Goal: Find specific page/section: Find specific page/section

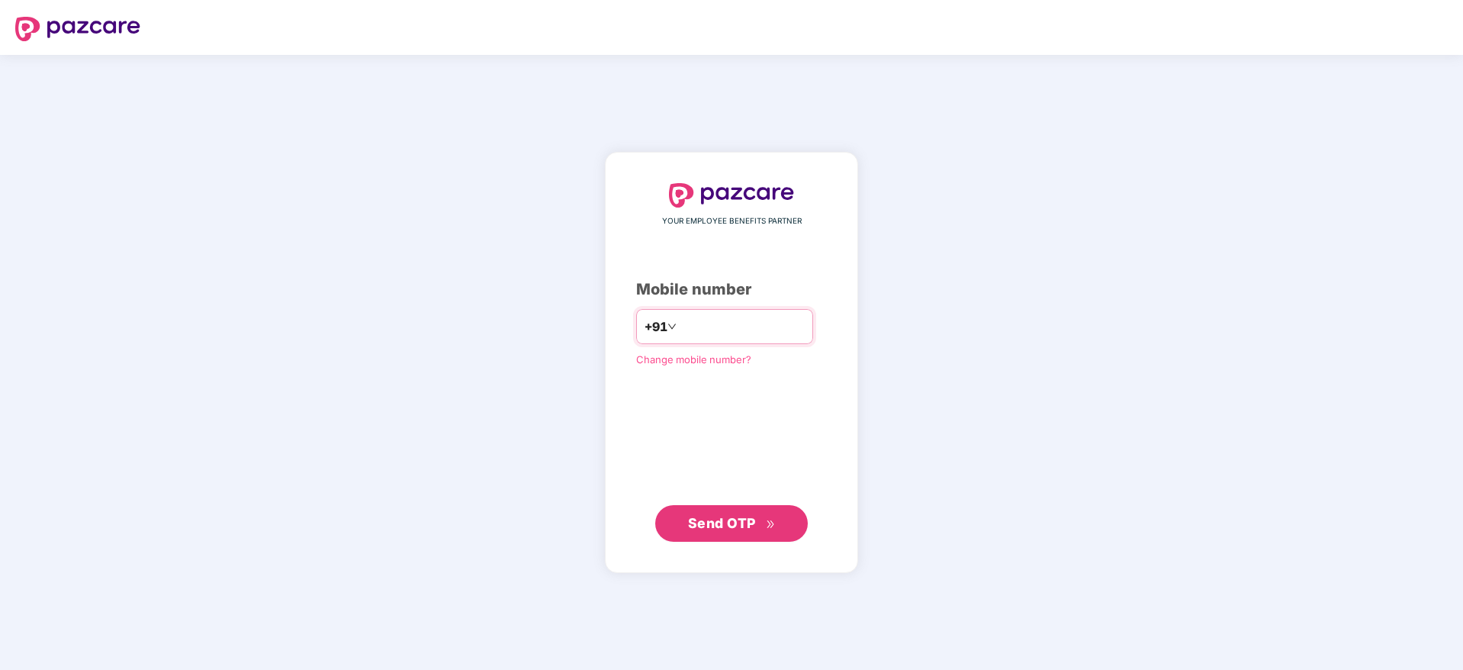
type input "**********"
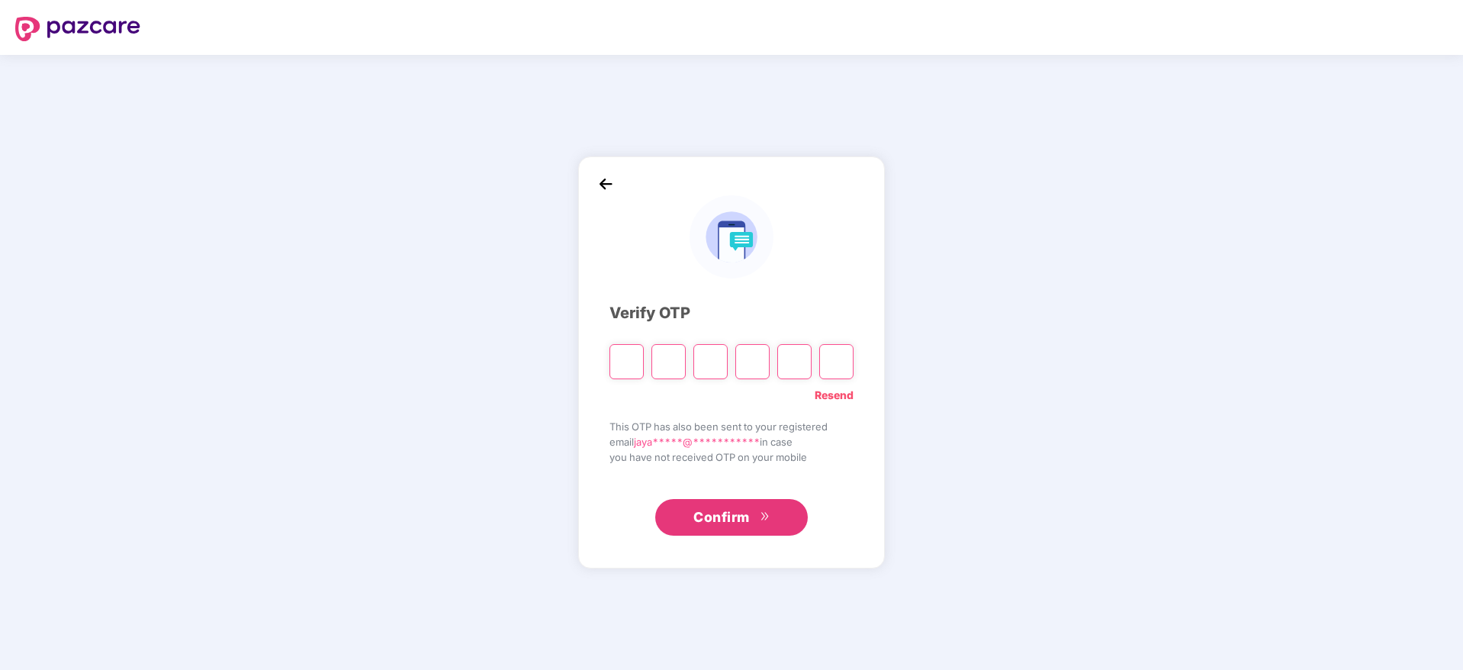
paste input "*"
type input "*"
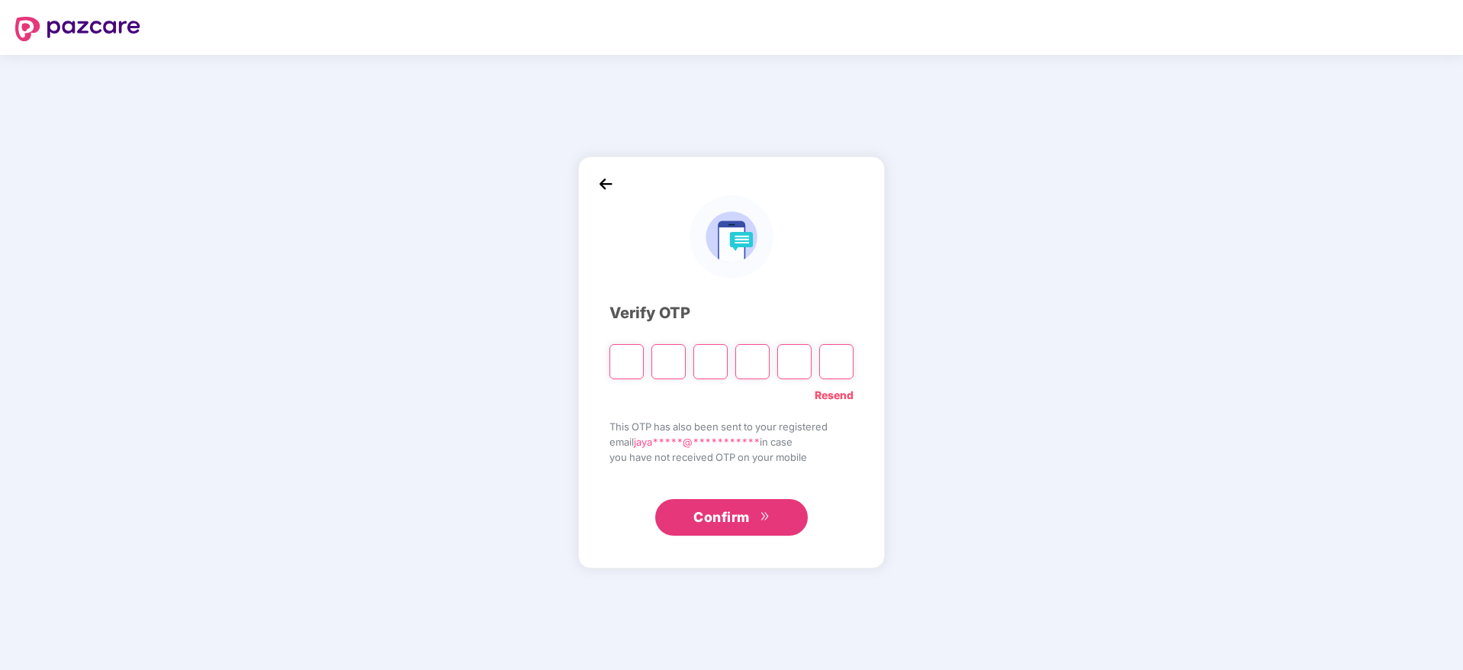
type input "*"
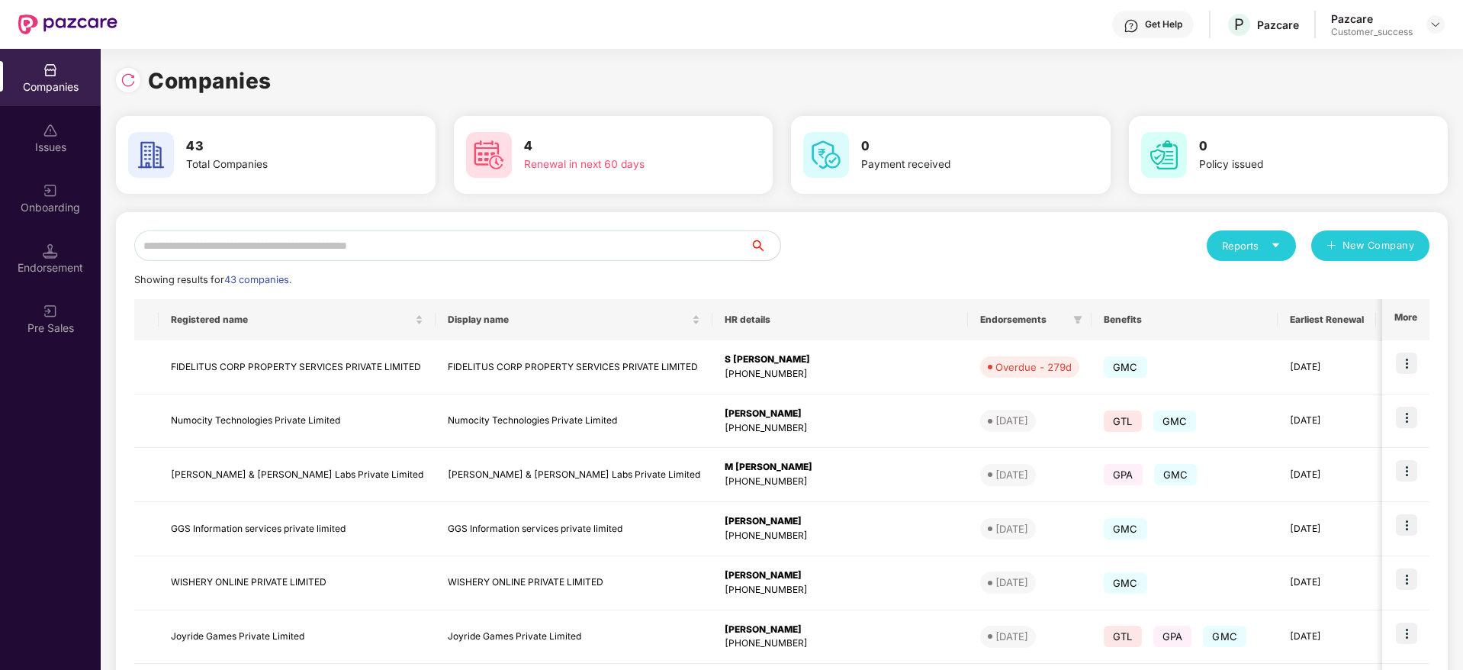
click at [616, 232] on input "text" at bounding box center [442, 245] width 616 height 31
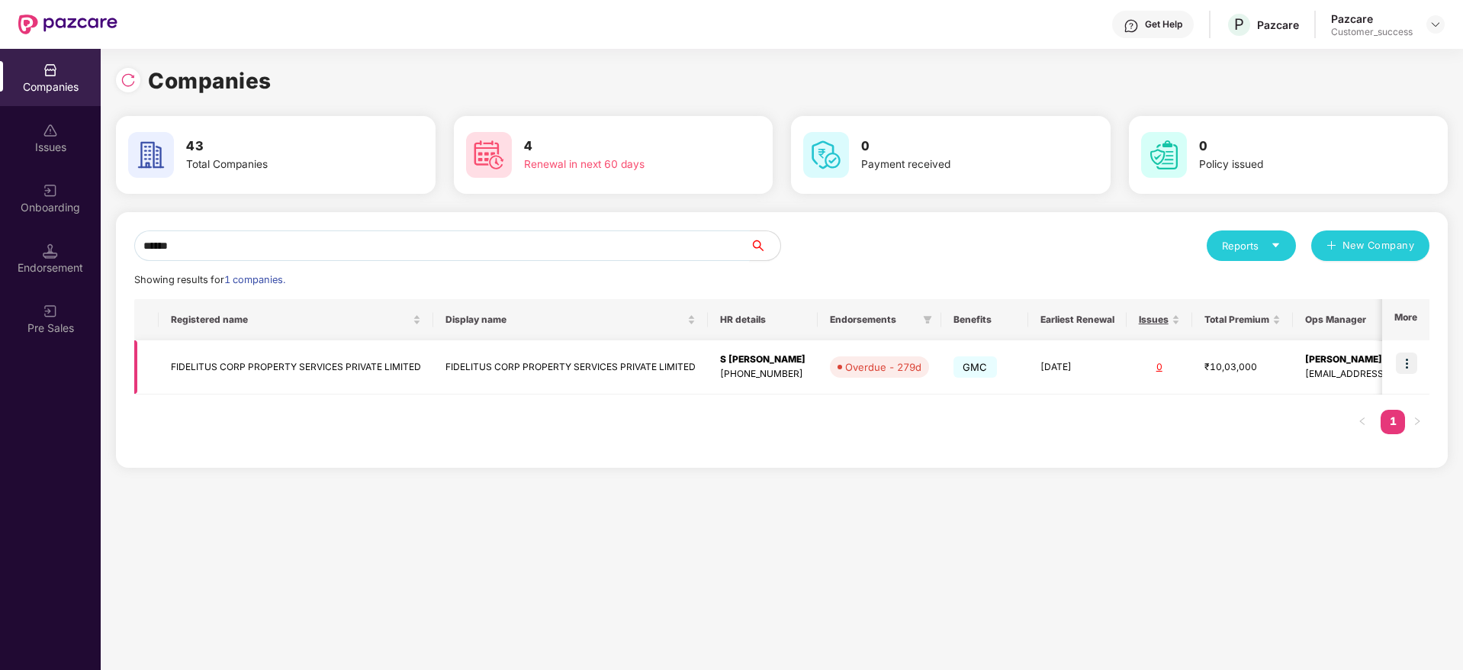
type input "******"
click at [1402, 358] on img at bounding box center [1406, 362] width 21 height 21
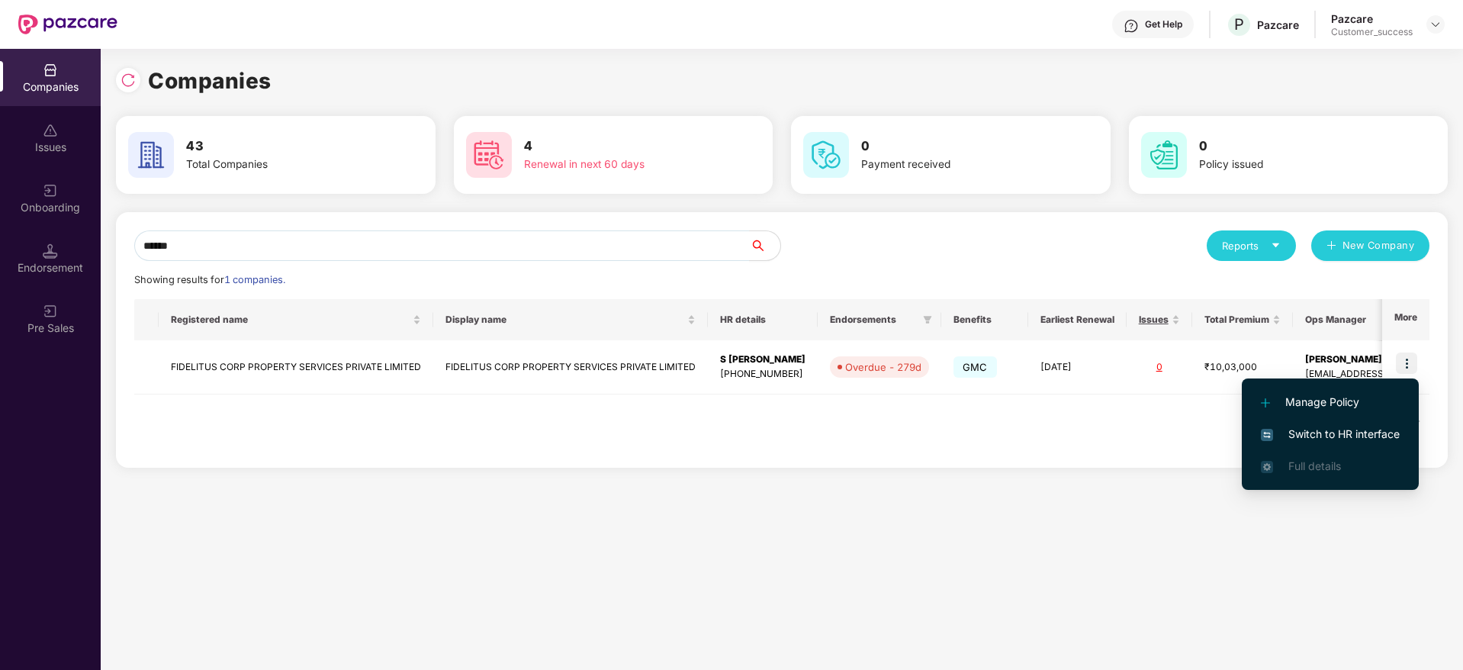
click at [1376, 428] on span "Switch to HR interface" at bounding box center [1330, 434] width 139 height 17
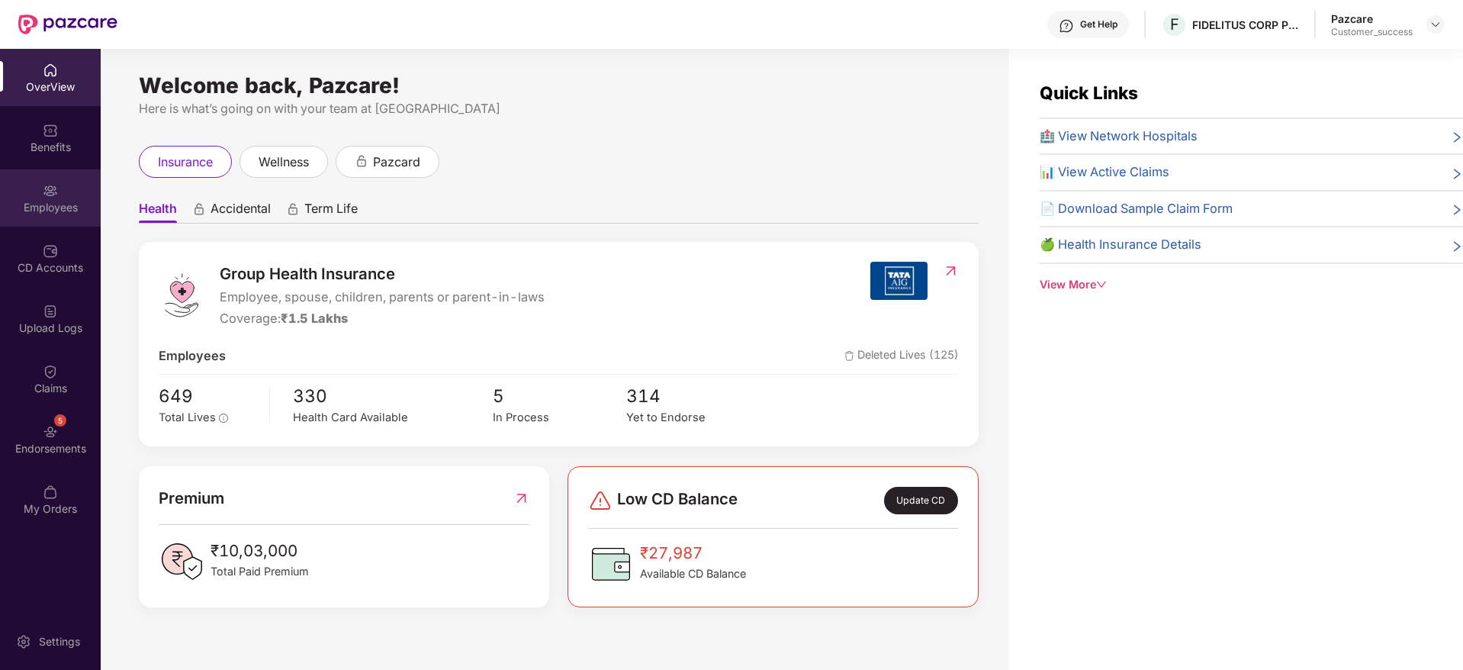
click at [47, 202] on div "Employees" at bounding box center [50, 207] width 101 height 15
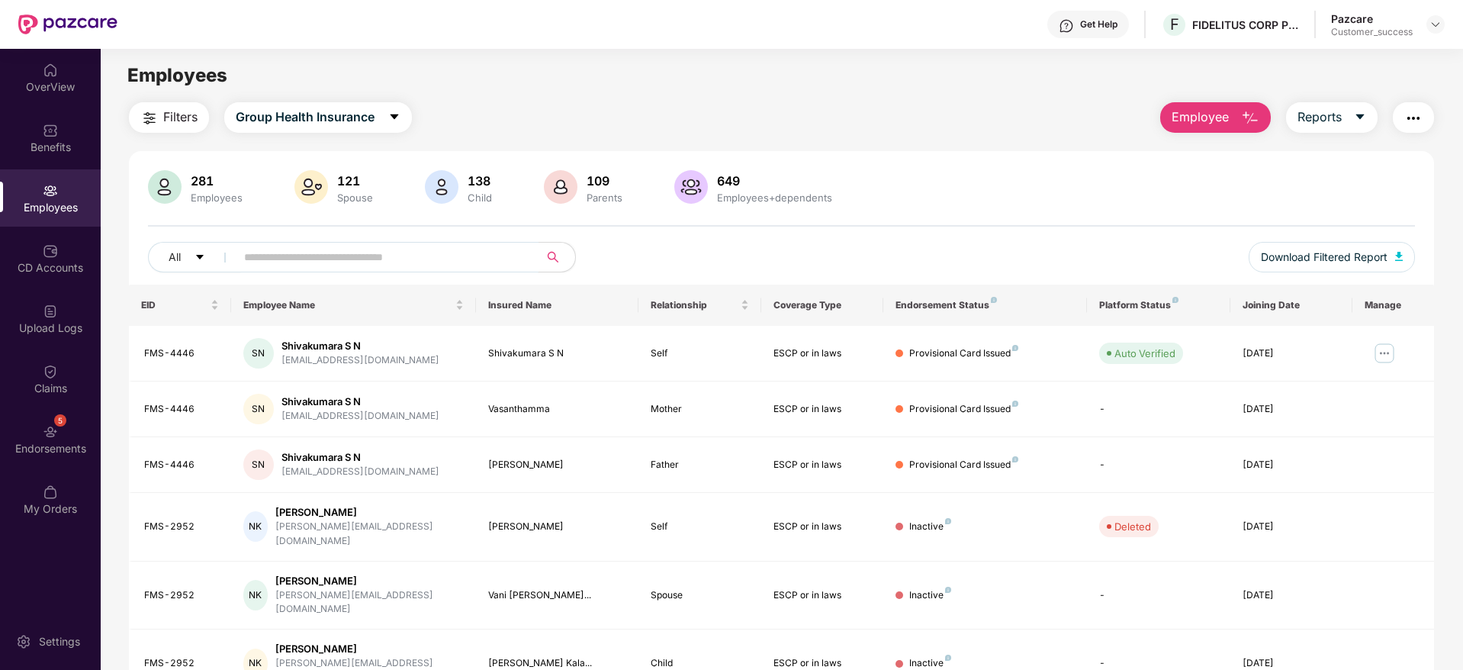
click at [330, 259] on input "text" at bounding box center [381, 257] width 274 height 23
paste input "******"
type input "******"
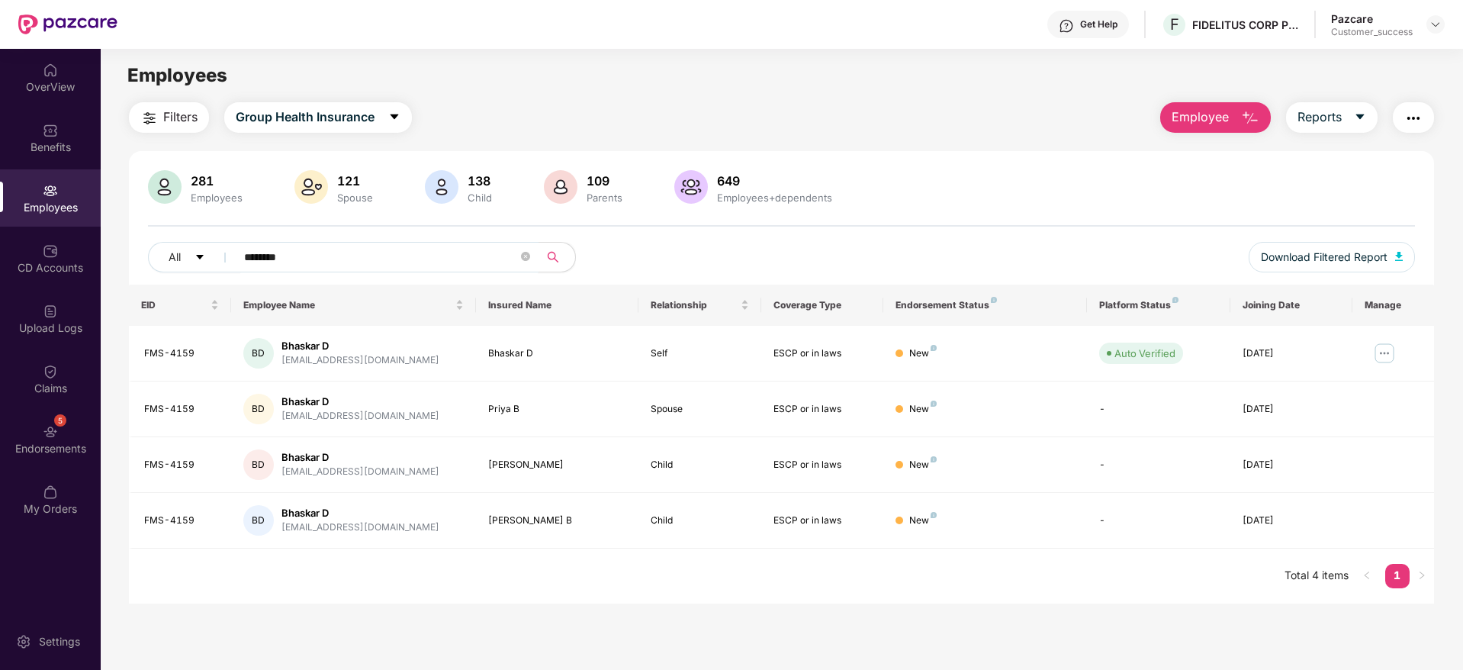
type input "********"
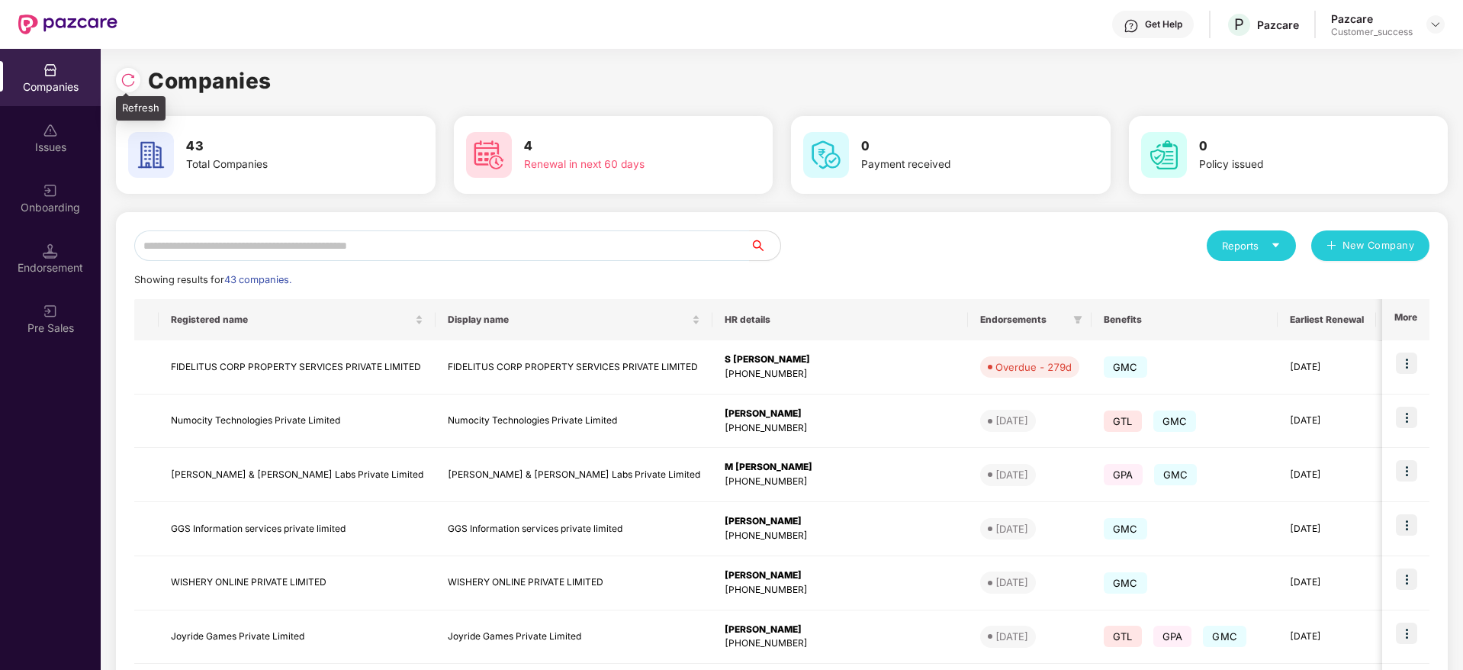
click at [128, 69] on div at bounding box center [128, 80] width 24 height 24
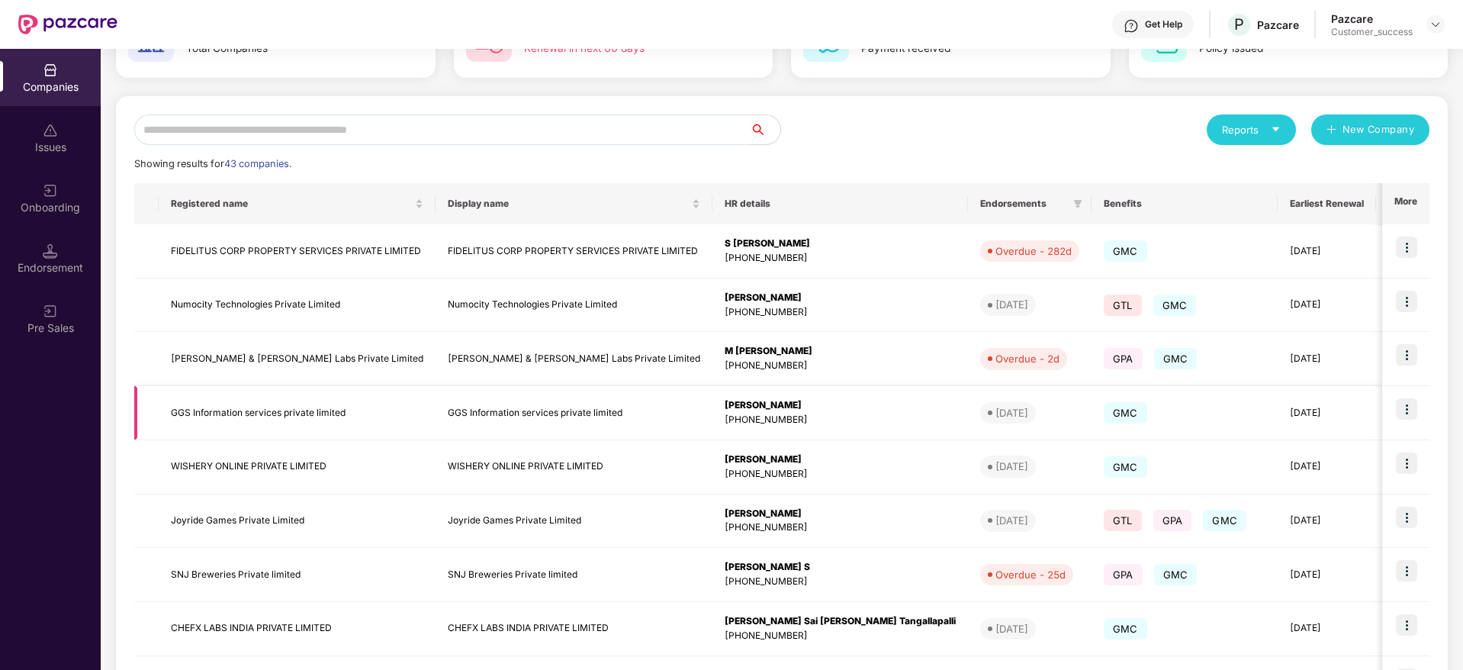
scroll to position [117, 0]
click at [1404, 287] on td at bounding box center [1405, 305] width 47 height 54
click at [1413, 300] on img at bounding box center [1406, 300] width 21 height 21
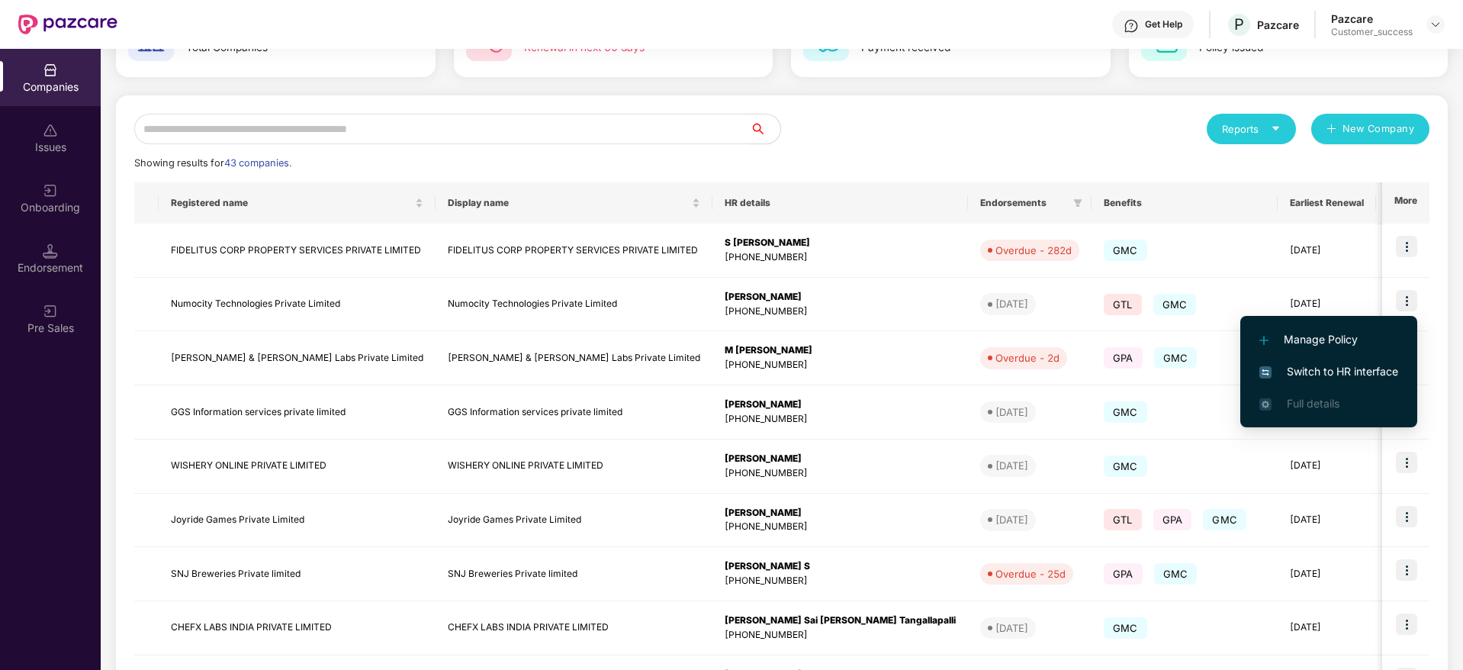
click at [1355, 372] on span "Switch to HR interface" at bounding box center [1329, 371] width 139 height 17
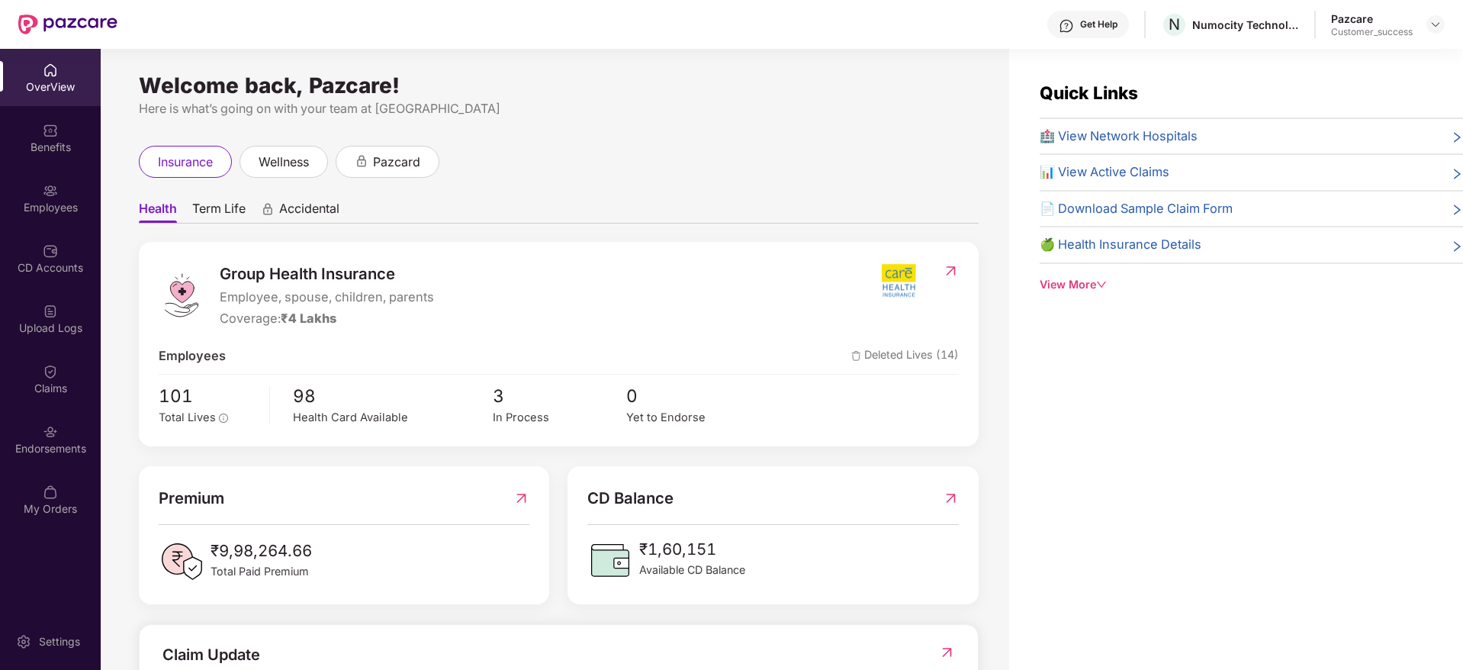
click at [29, 206] on div "Employees" at bounding box center [50, 207] width 101 height 15
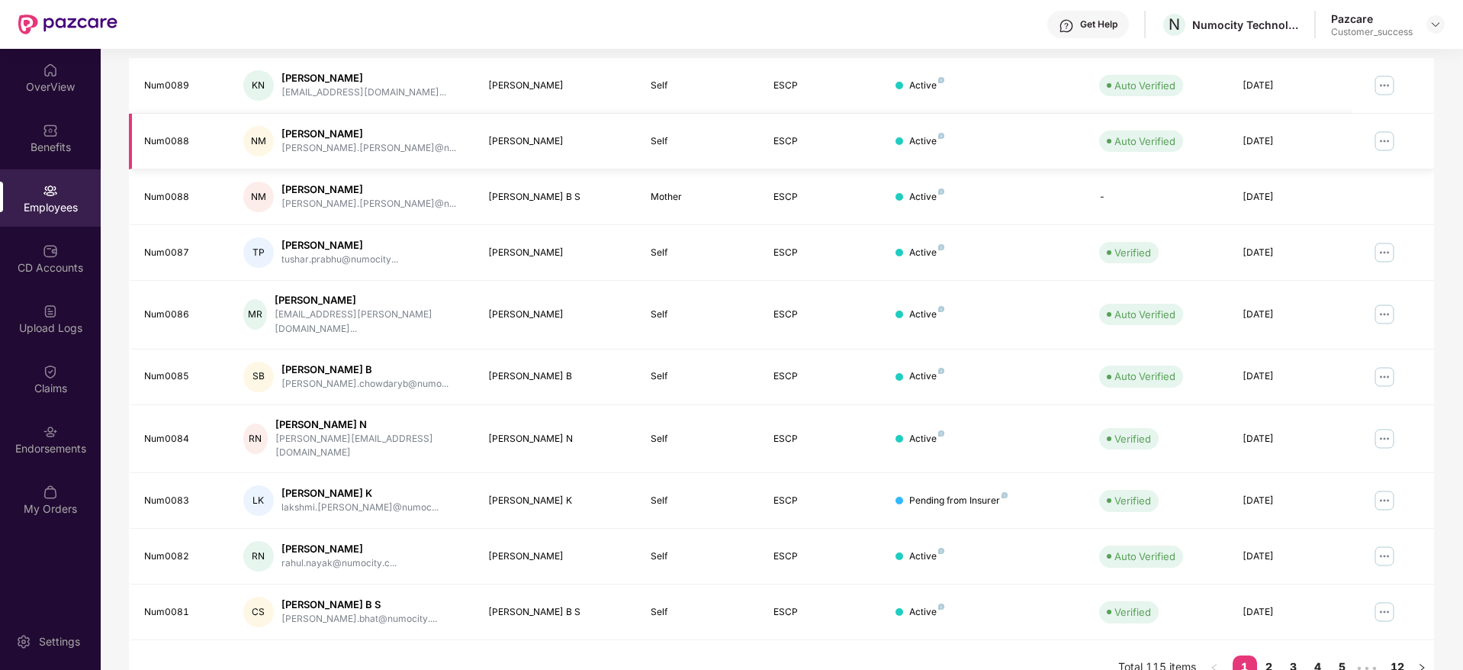
scroll to position [0, 0]
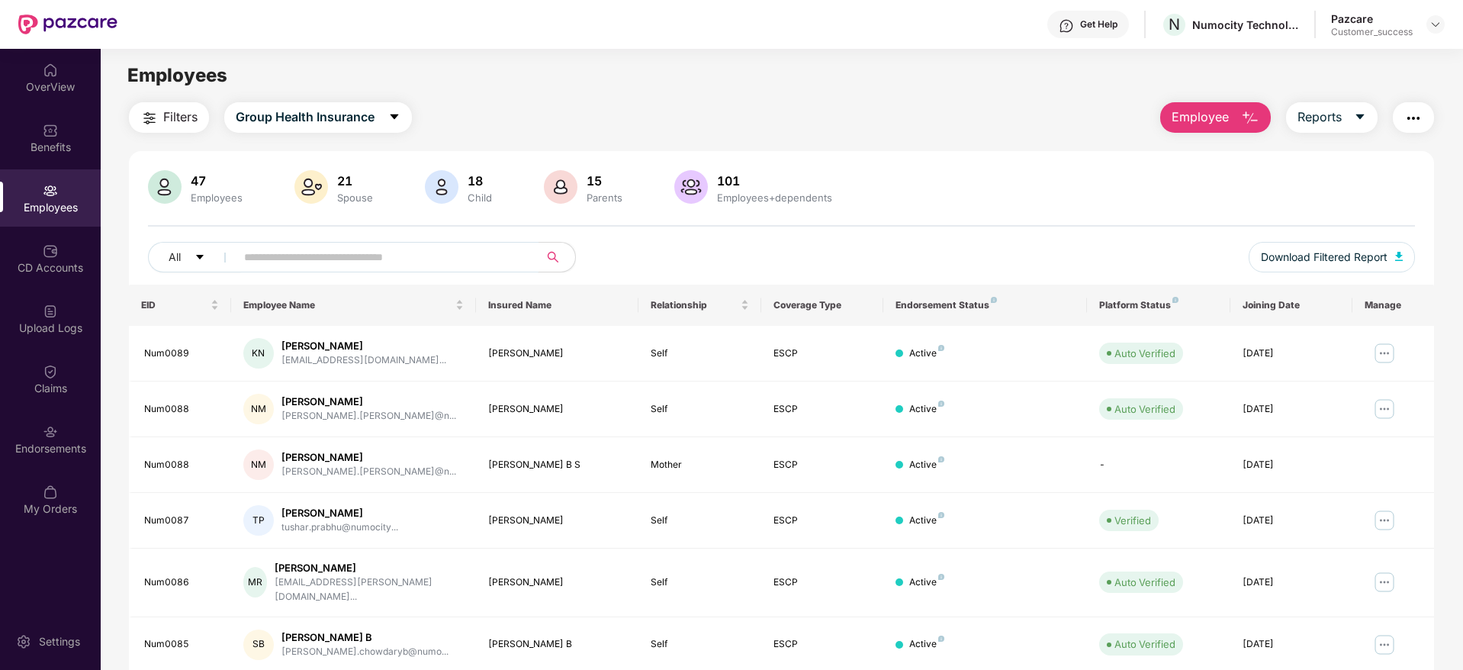
click at [428, 255] on input "text" at bounding box center [381, 257] width 274 height 23
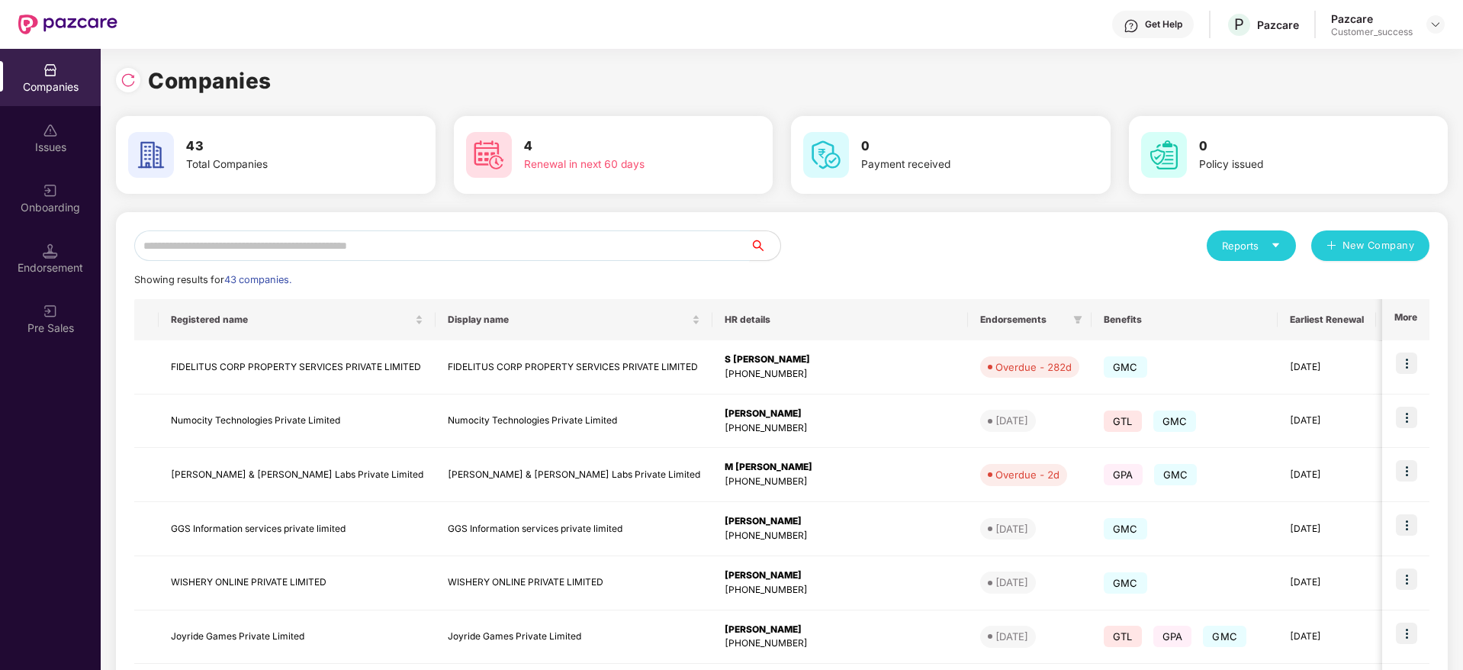
click at [497, 247] on input "text" at bounding box center [442, 245] width 616 height 31
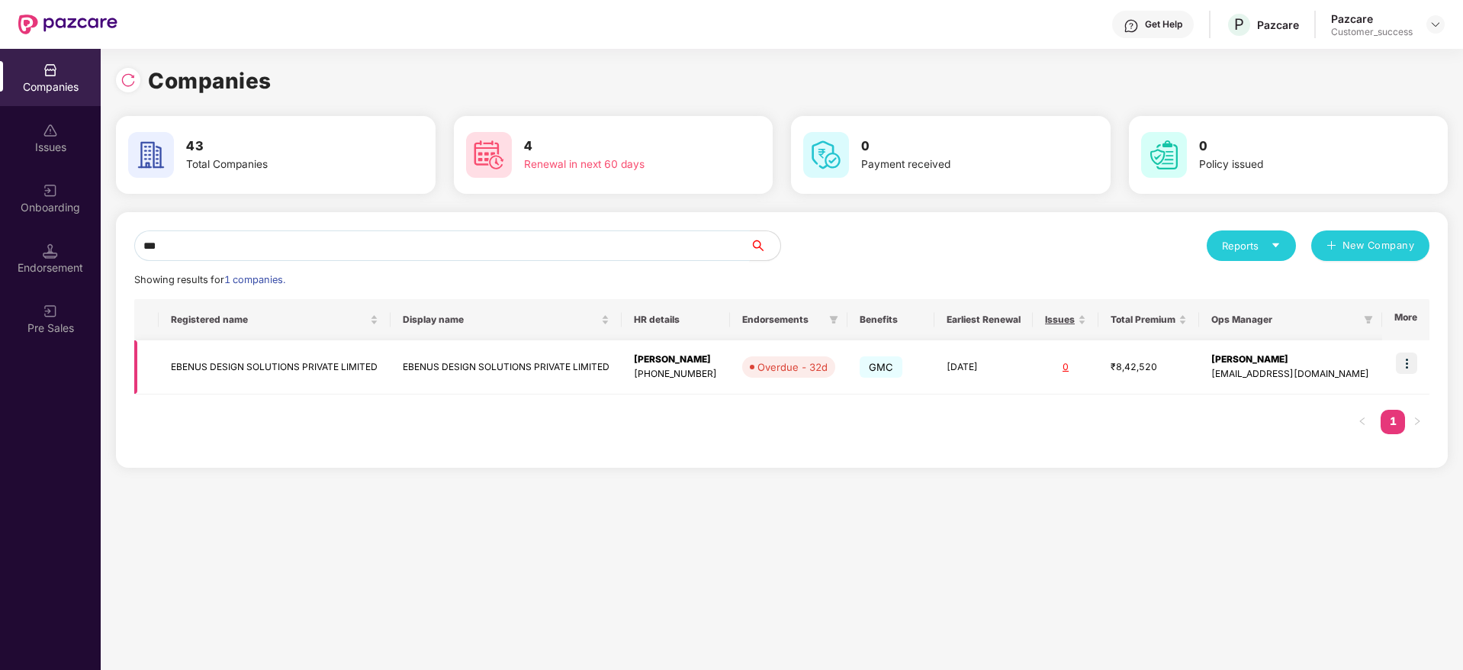
type input "***"
click at [1412, 356] on img at bounding box center [1406, 362] width 21 height 21
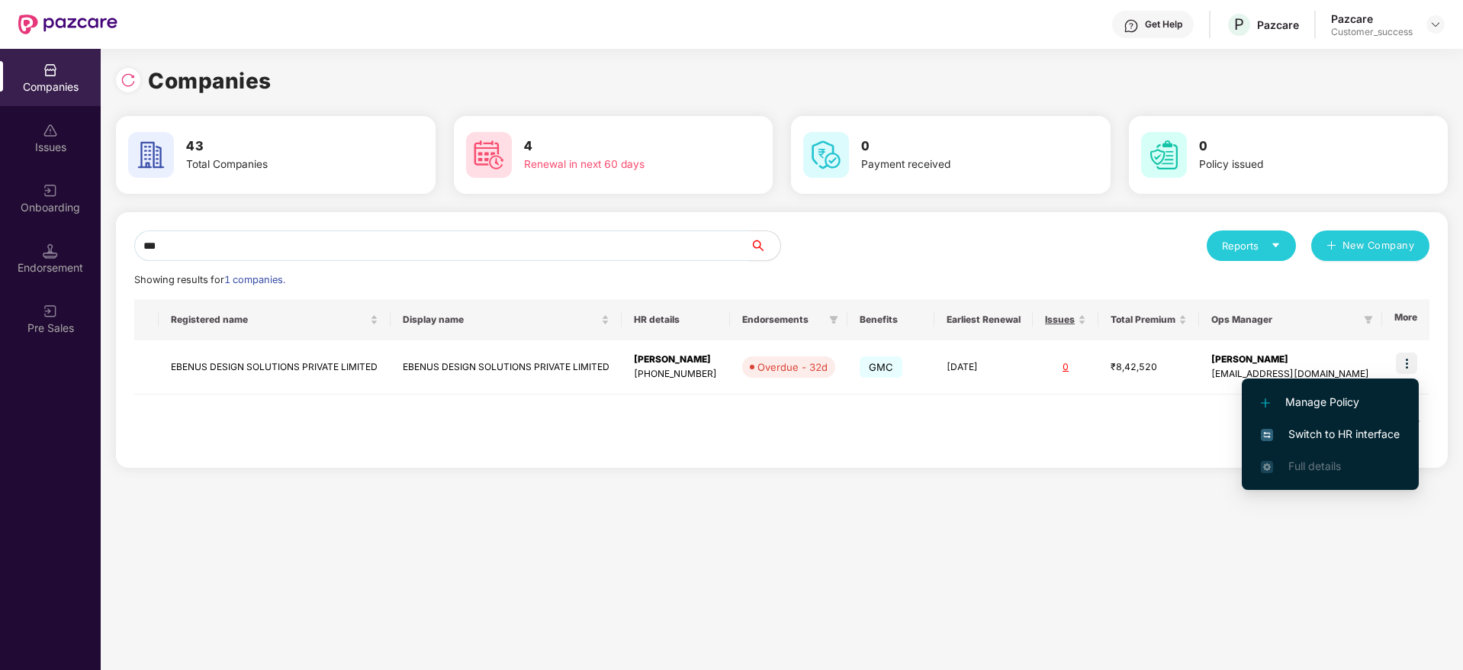
click at [1358, 430] on span "Switch to HR interface" at bounding box center [1330, 434] width 139 height 17
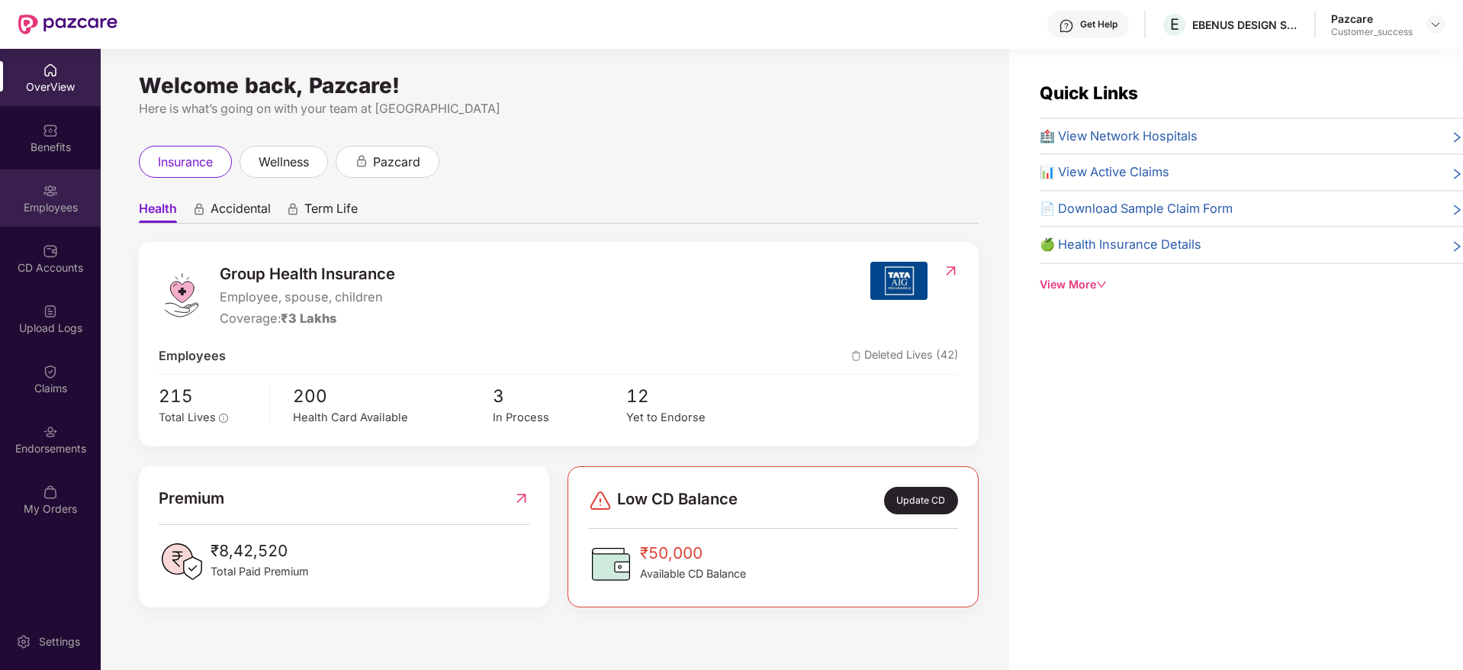
click at [60, 196] on div "Employees" at bounding box center [50, 197] width 101 height 57
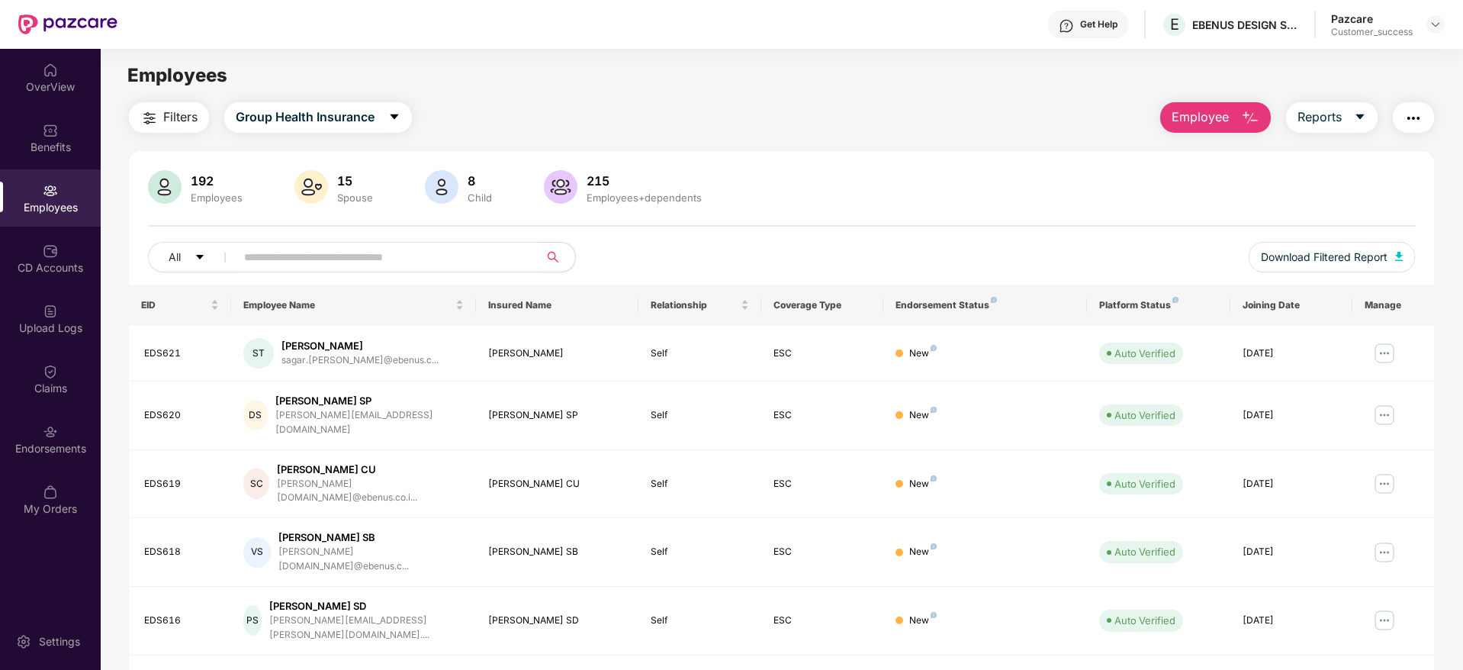
click at [337, 256] on input "text" at bounding box center [381, 257] width 274 height 23
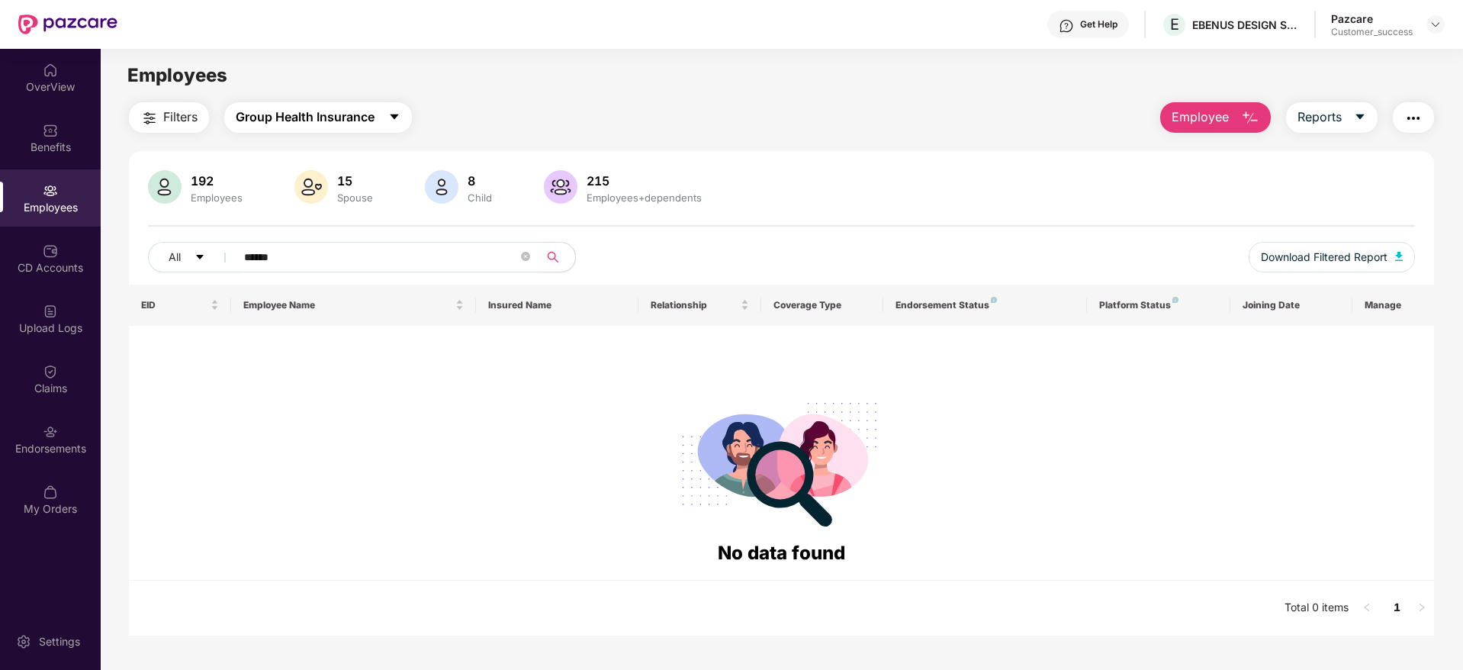
type input "******"
click at [338, 118] on span "Group Health Insurance" at bounding box center [305, 117] width 139 height 19
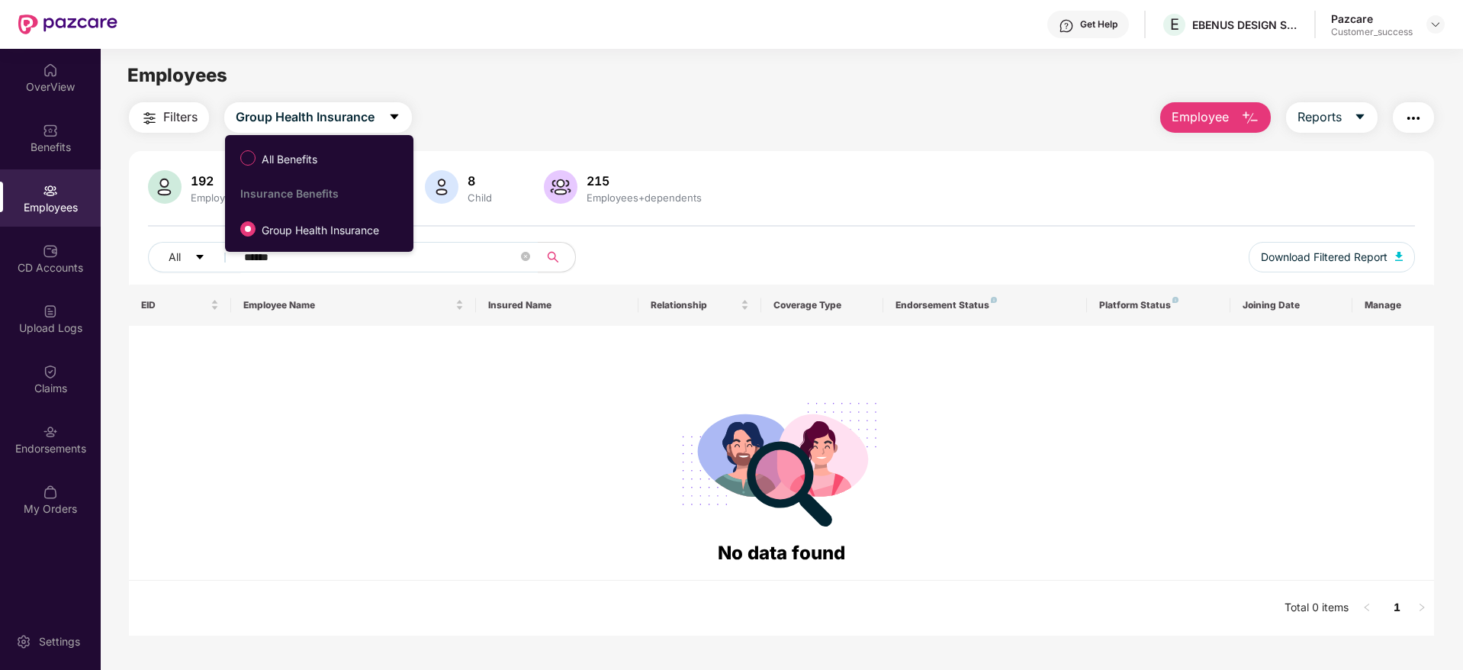
click at [356, 137] on ul "All Benefits Insurance Benefits Group Health Insurance" at bounding box center [319, 193] width 188 height 117
click at [340, 150] on span "All Benefits" at bounding box center [316, 158] width 166 height 26
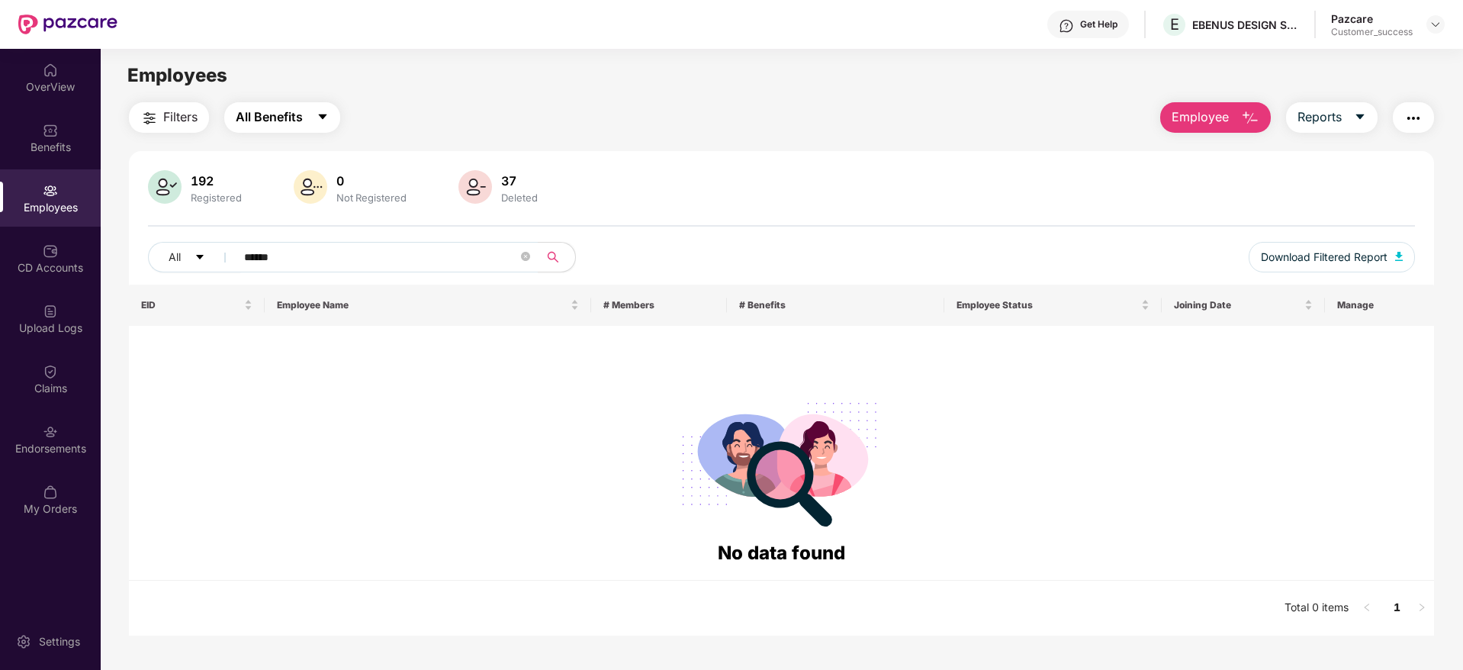
click at [301, 116] on span "All Benefits" at bounding box center [269, 117] width 67 height 19
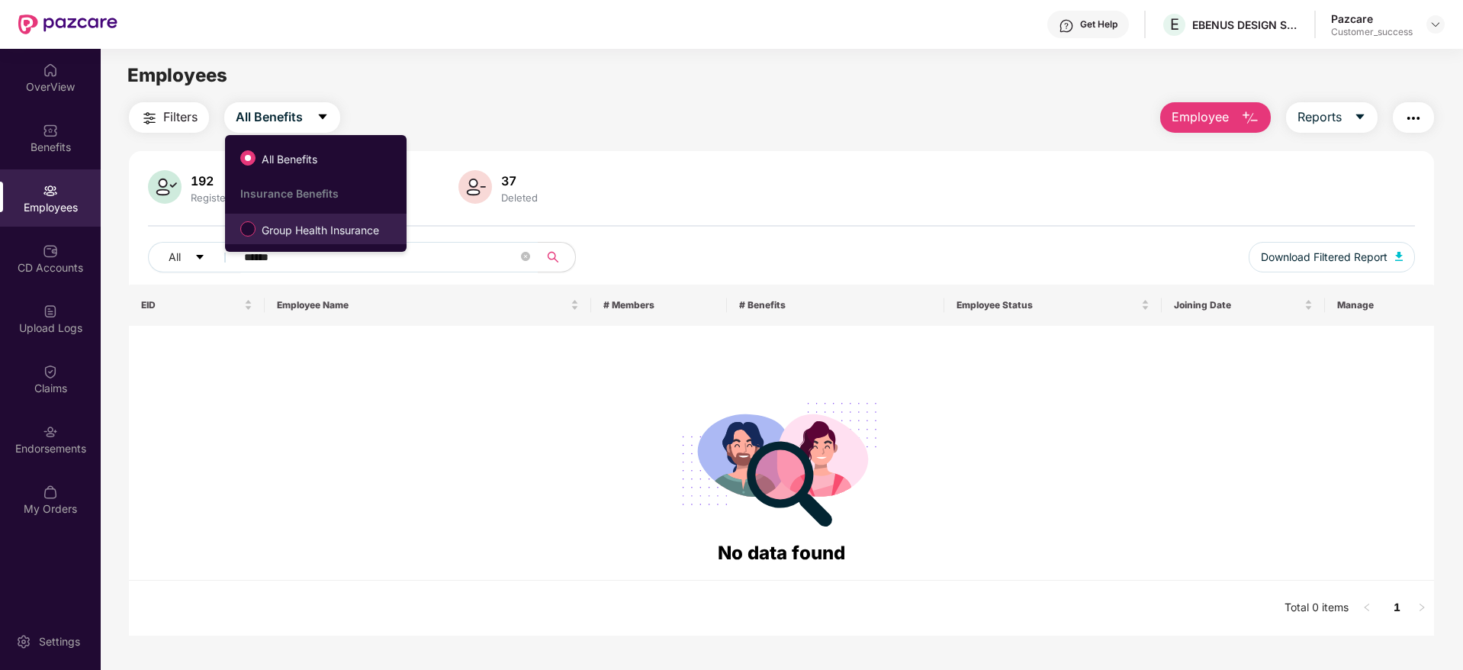
click at [307, 229] on span "Group Health Insurance" at bounding box center [321, 230] width 130 height 17
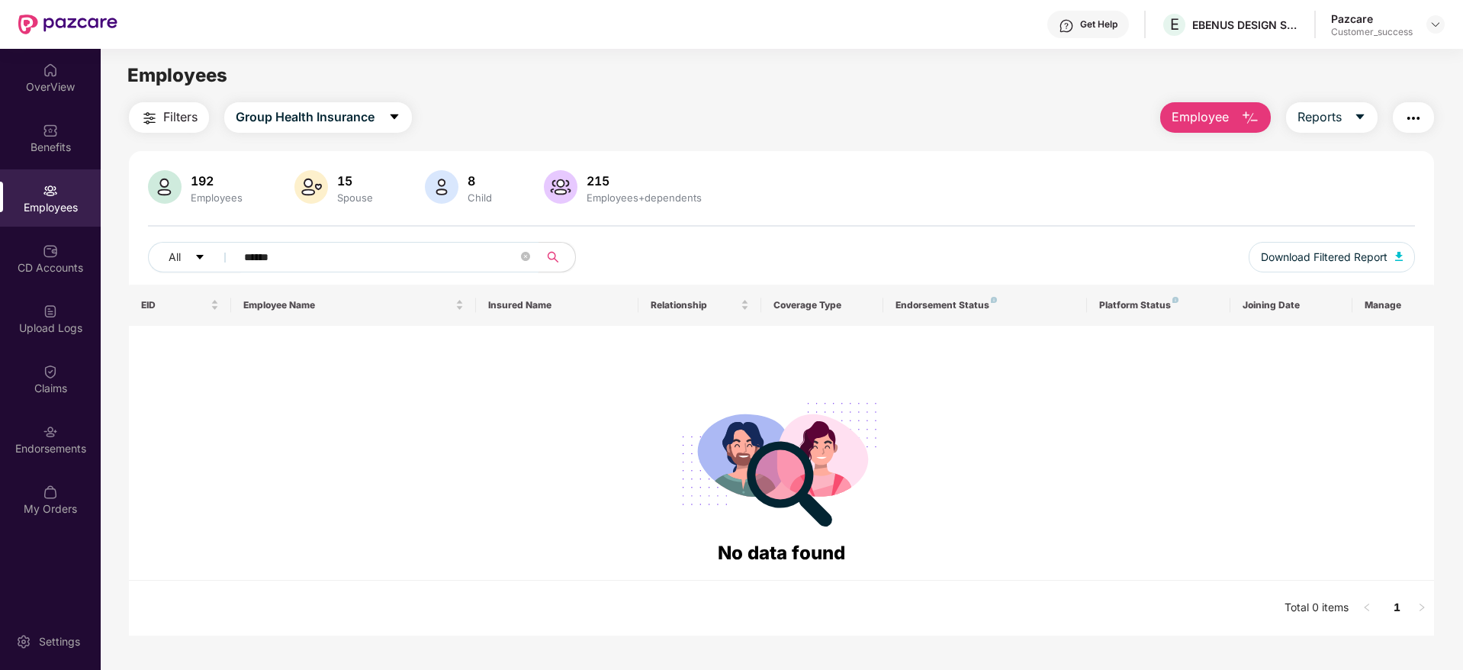
click at [143, 251] on div "192 Employees 15 Spouse 8 Child 215 Employees+dependents All ****** Download Fi…" at bounding box center [781, 227] width 1305 height 114
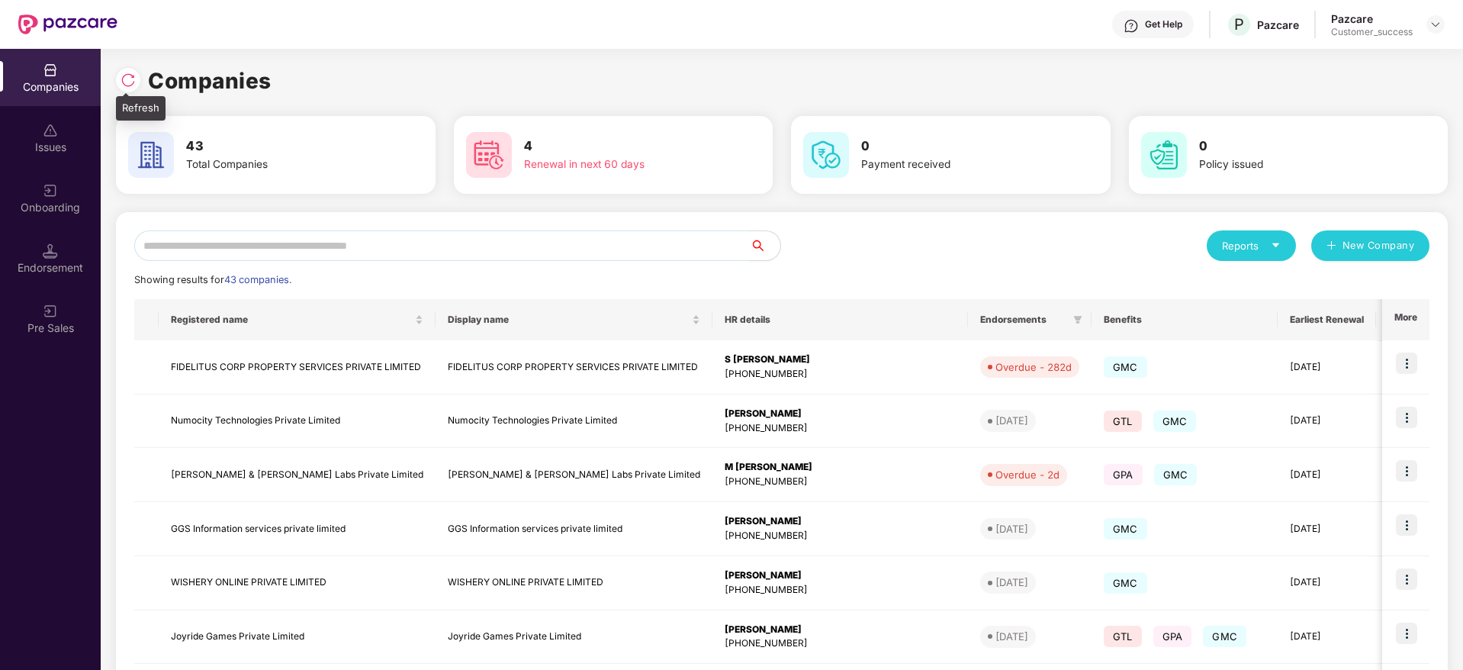
click at [135, 73] on img at bounding box center [128, 79] width 15 height 15
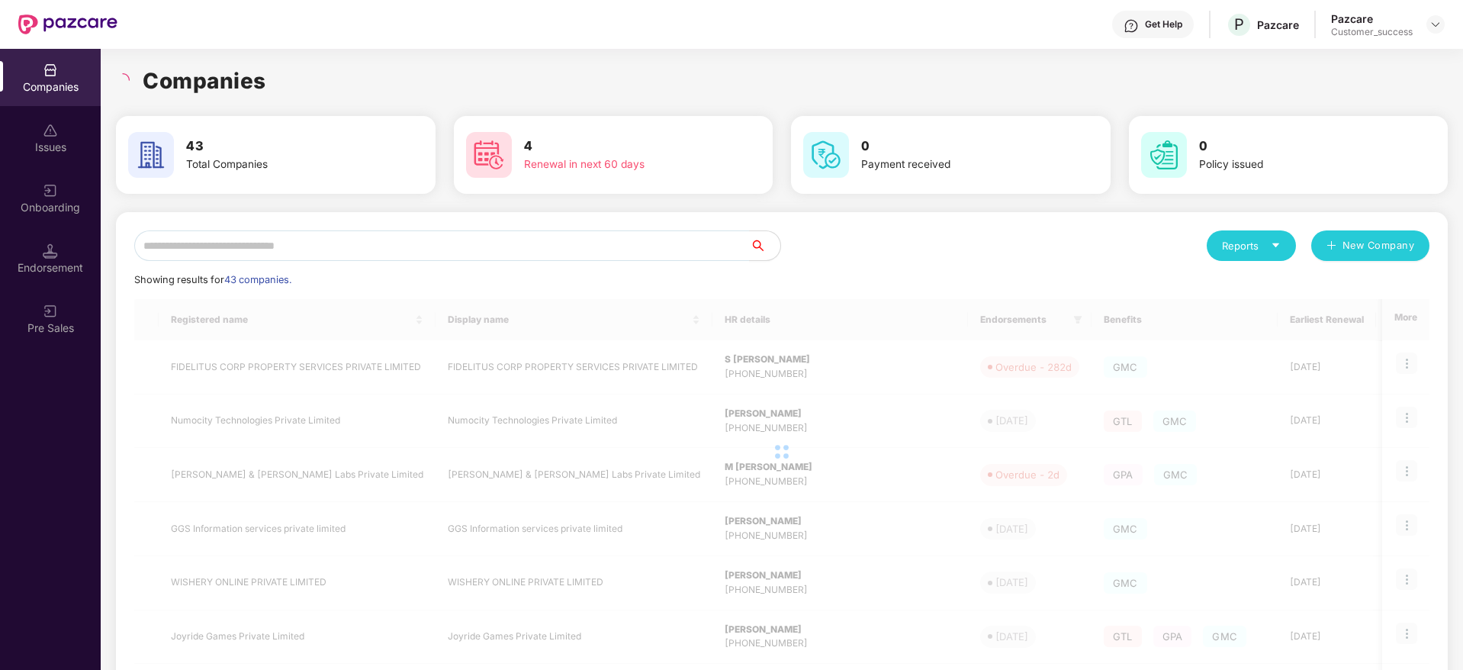
click at [285, 75] on div "Companies" at bounding box center [782, 81] width 1332 height 34
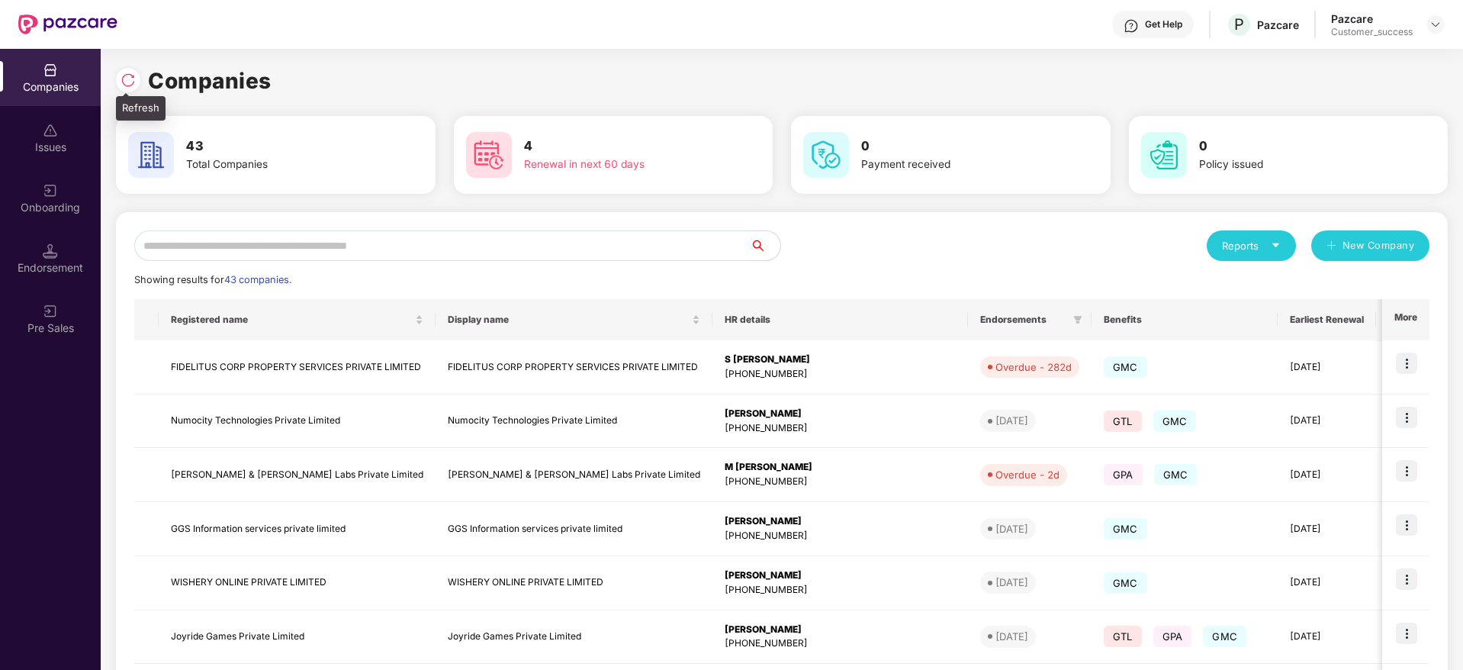
click at [123, 75] on img at bounding box center [128, 79] width 15 height 15
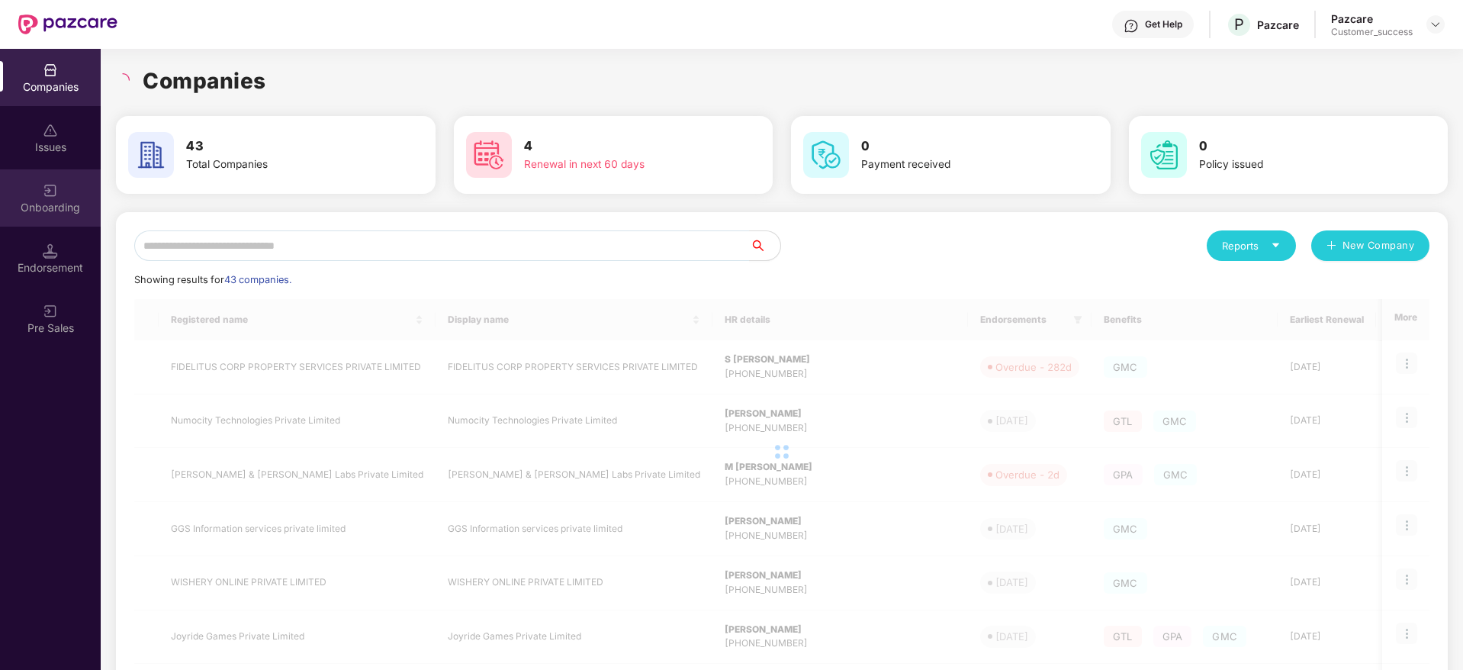
click at [63, 197] on div "Onboarding" at bounding box center [50, 197] width 101 height 57
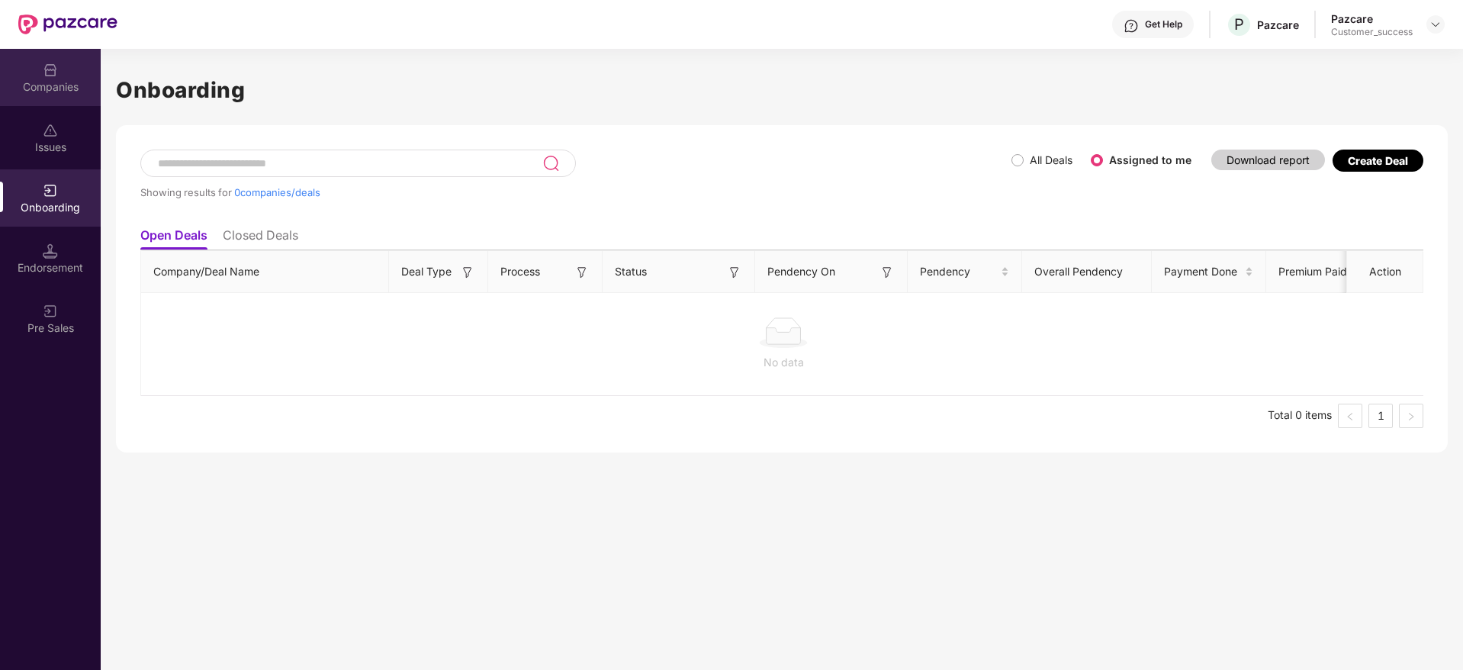
click at [66, 82] on div "Companies" at bounding box center [50, 86] width 101 height 15
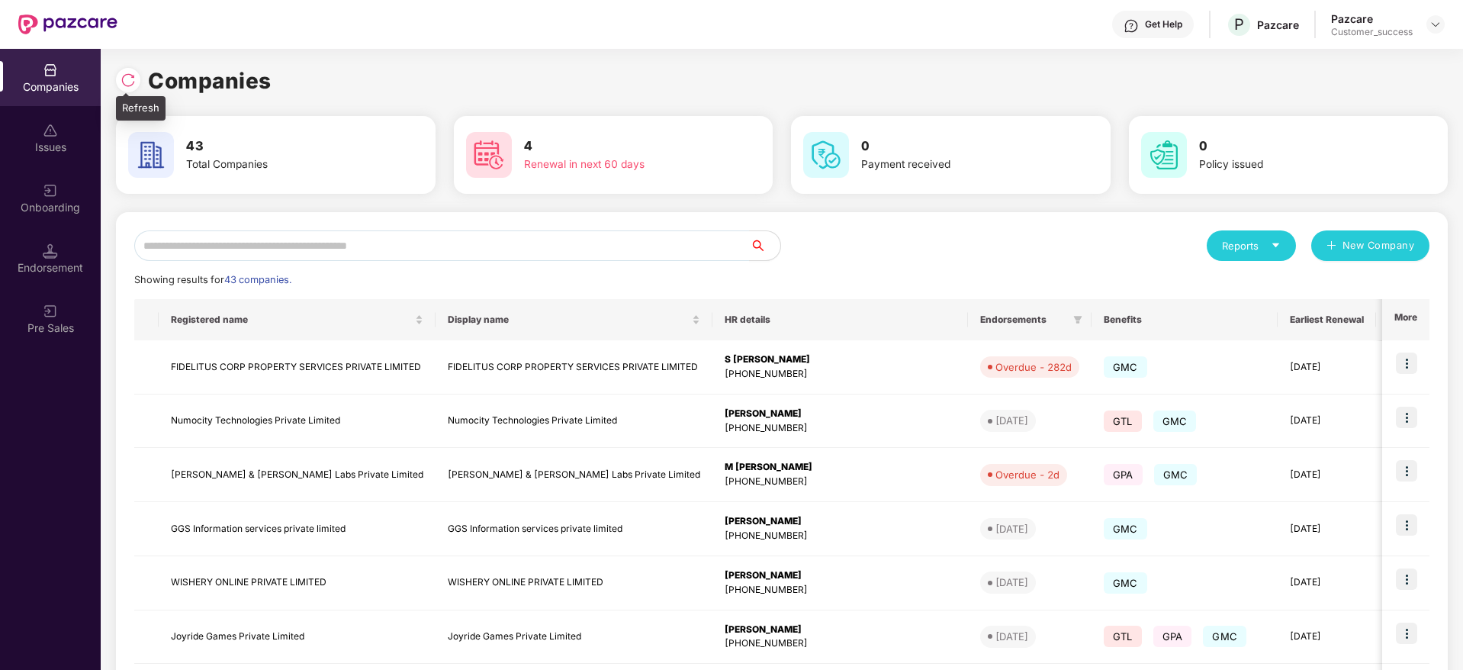
click at [125, 72] on img at bounding box center [128, 79] width 15 height 15
drag, startPoint x: 291, startPoint y: 79, endPoint x: 121, endPoint y: 78, distance: 170.1
click at [121, 78] on div "Companies" at bounding box center [782, 81] width 1332 height 34
click at [121, 78] on img at bounding box center [128, 79] width 15 height 15
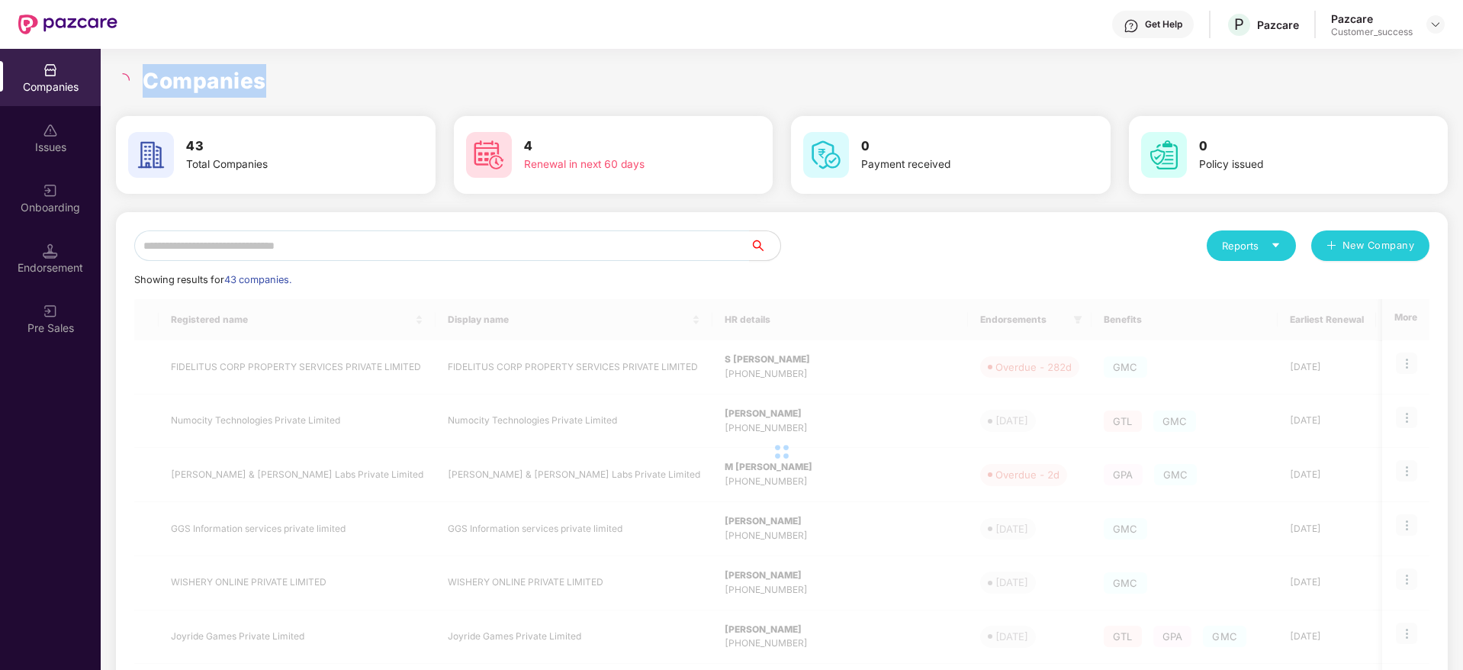
click at [169, 84] on h1 "Companies" at bounding box center [205, 81] width 124 height 34
